Goal: Navigation & Orientation: Understand site structure

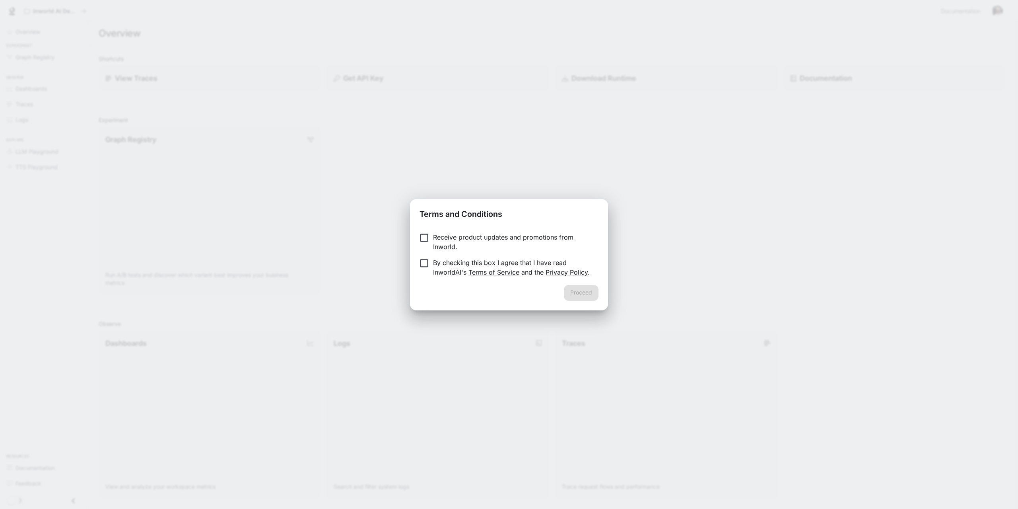
click at [542, 237] on p "Receive product updates and promotions from Inworld." at bounding box center [512, 241] width 159 height 19
click at [542, 239] on p "Receive product updates and promotions from Inworld." at bounding box center [512, 241] width 159 height 19
click at [458, 266] on p "By checking this box I agree that I have read InworldAI's Terms of Service and …" at bounding box center [512, 267] width 159 height 19
click at [579, 295] on button "Proceed" at bounding box center [581, 293] width 35 height 16
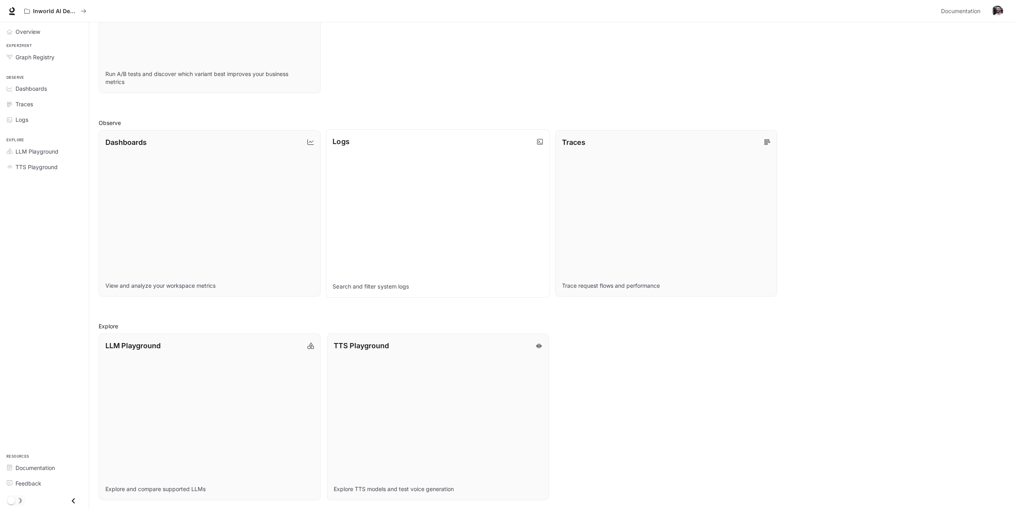
scroll to position [202, 0]
click at [217, 399] on link "LLM Playground Explore and compare supported LLMs" at bounding box center [209, 416] width 224 height 168
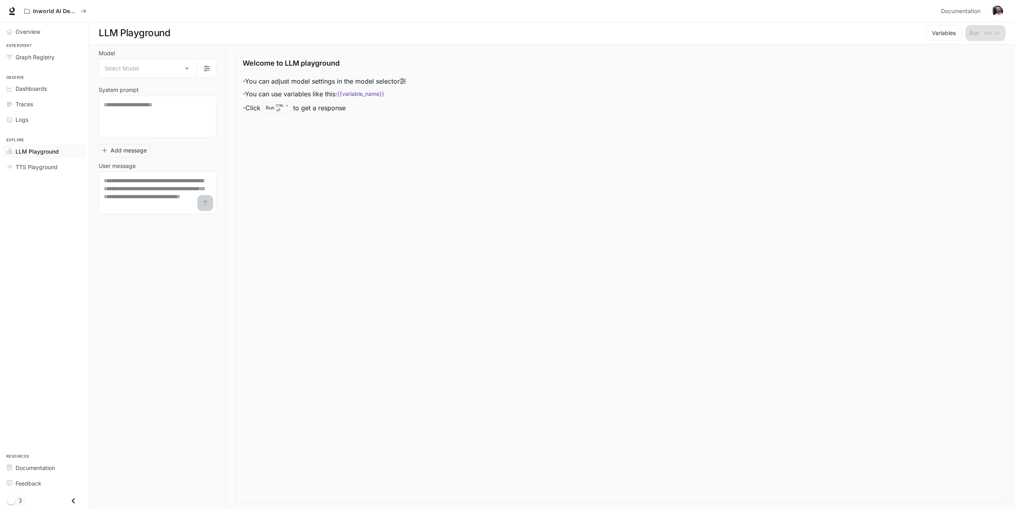
scroll to position [0, 0]
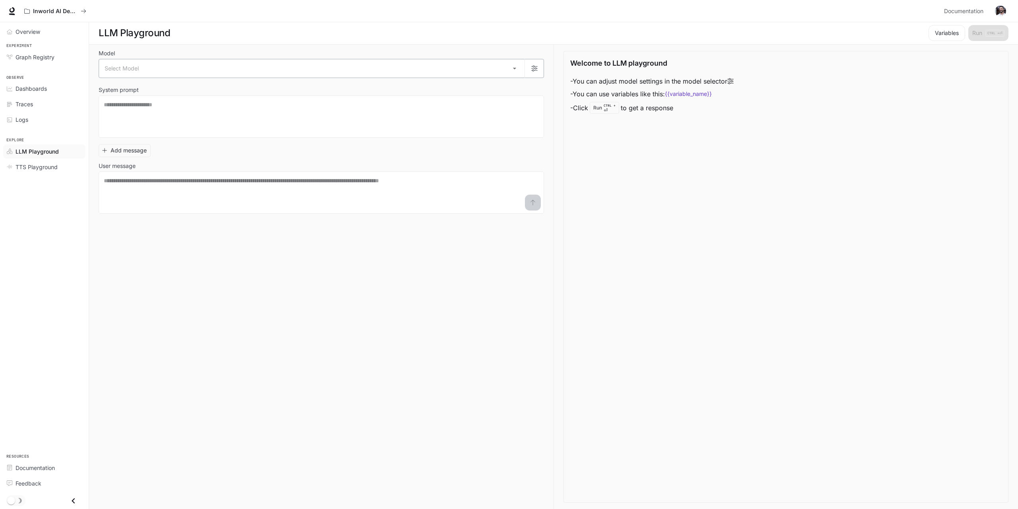
click at [258, 77] on body "Skip to main content Inworld AI Demos Documentation Documentation Portal Overvi…" at bounding box center [509, 254] width 1018 height 509
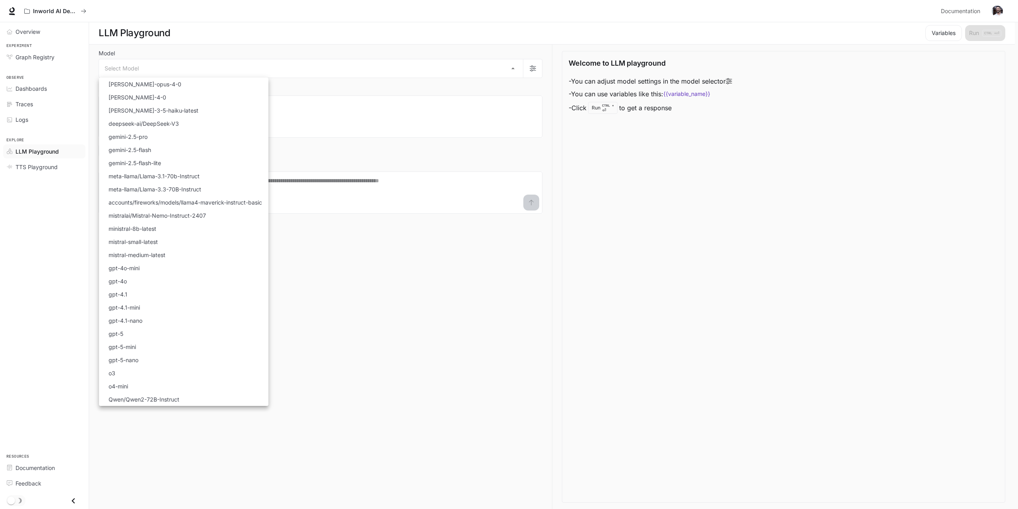
click at [348, 267] on div at bounding box center [509, 254] width 1018 height 509
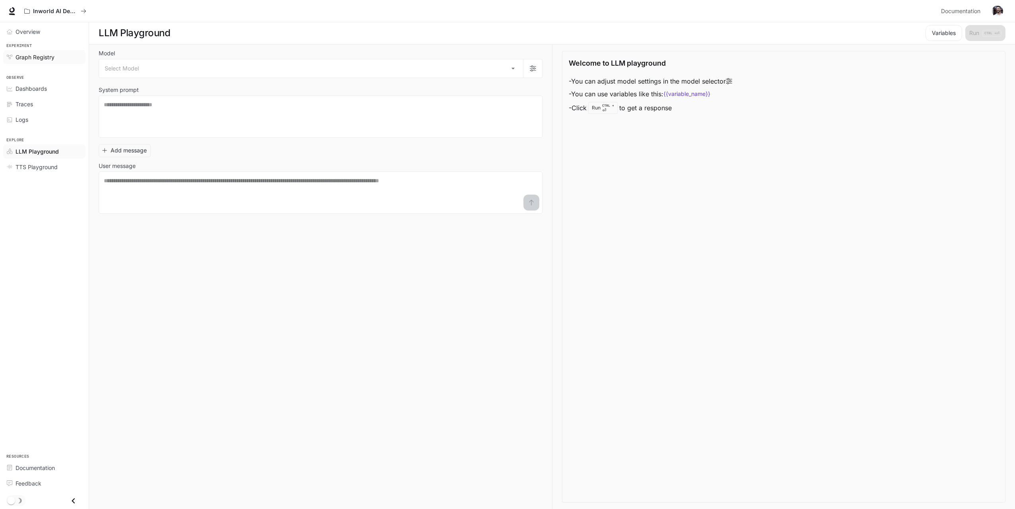
click at [39, 58] on span "Graph Registry" at bounding box center [35, 57] width 39 height 8
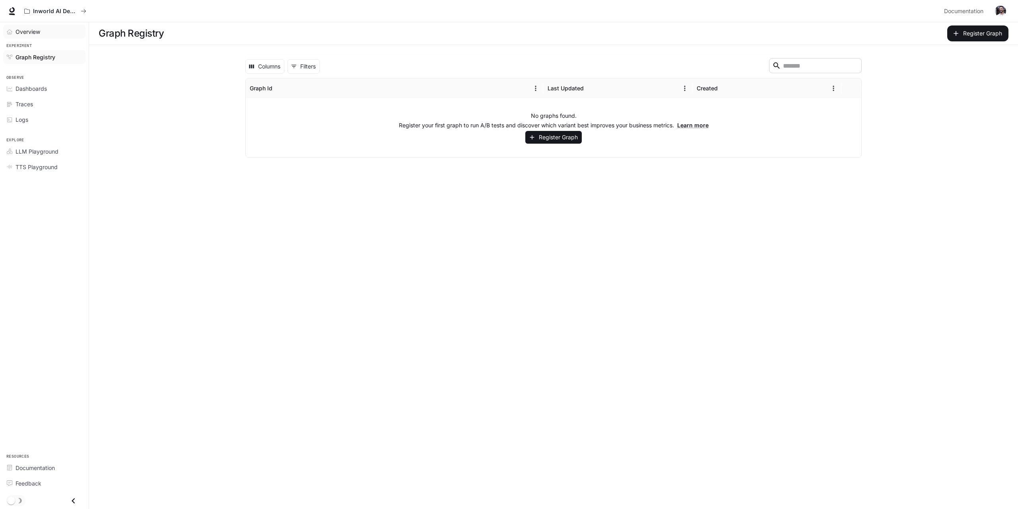
click at [48, 32] on div "Overview" at bounding box center [49, 31] width 66 height 8
